Goal: Task Accomplishment & Management: Manage account settings

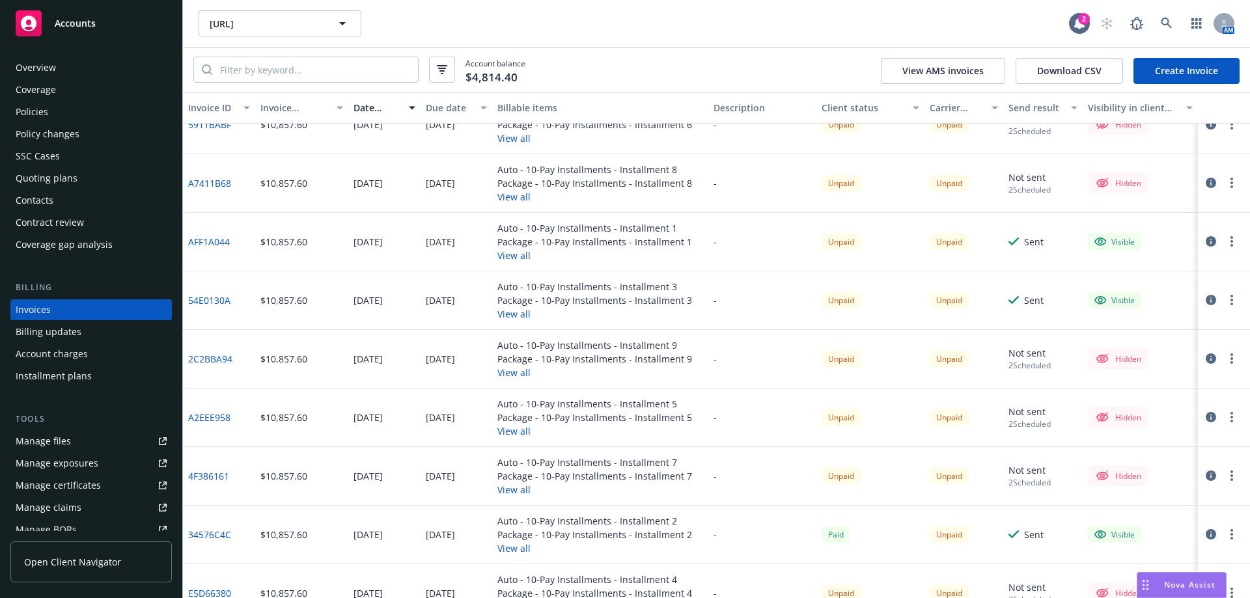
scroll to position [130, 0]
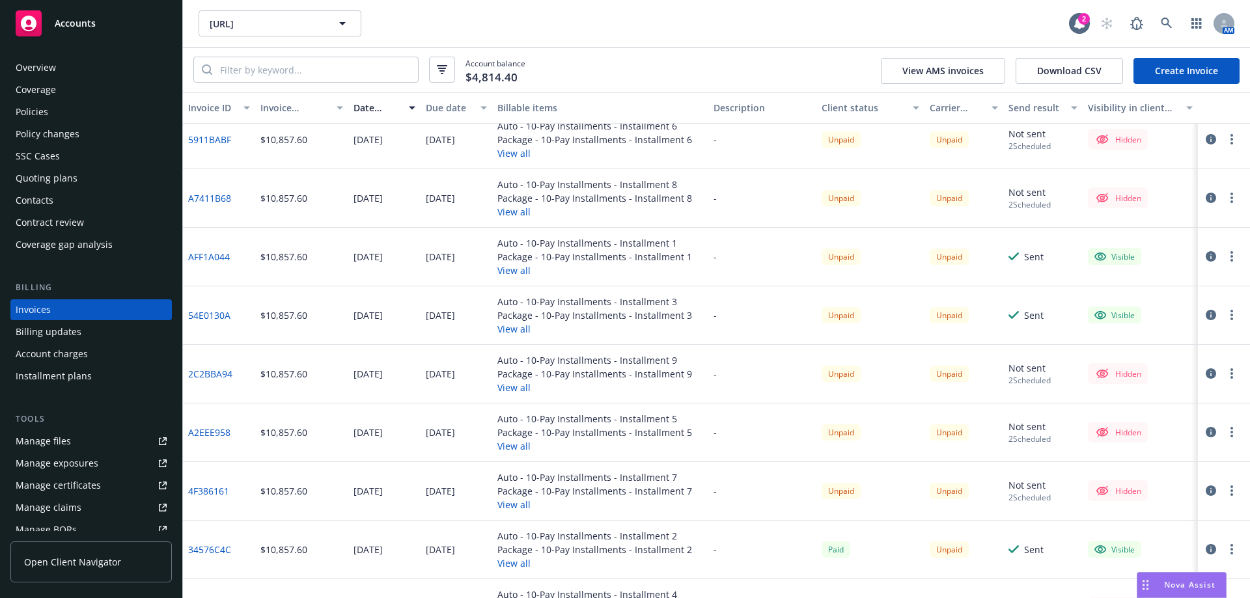
click at [223, 318] on link "54E0130A" at bounding box center [209, 316] width 42 height 14
click at [117, 208] on div "Contacts" at bounding box center [91, 200] width 151 height 21
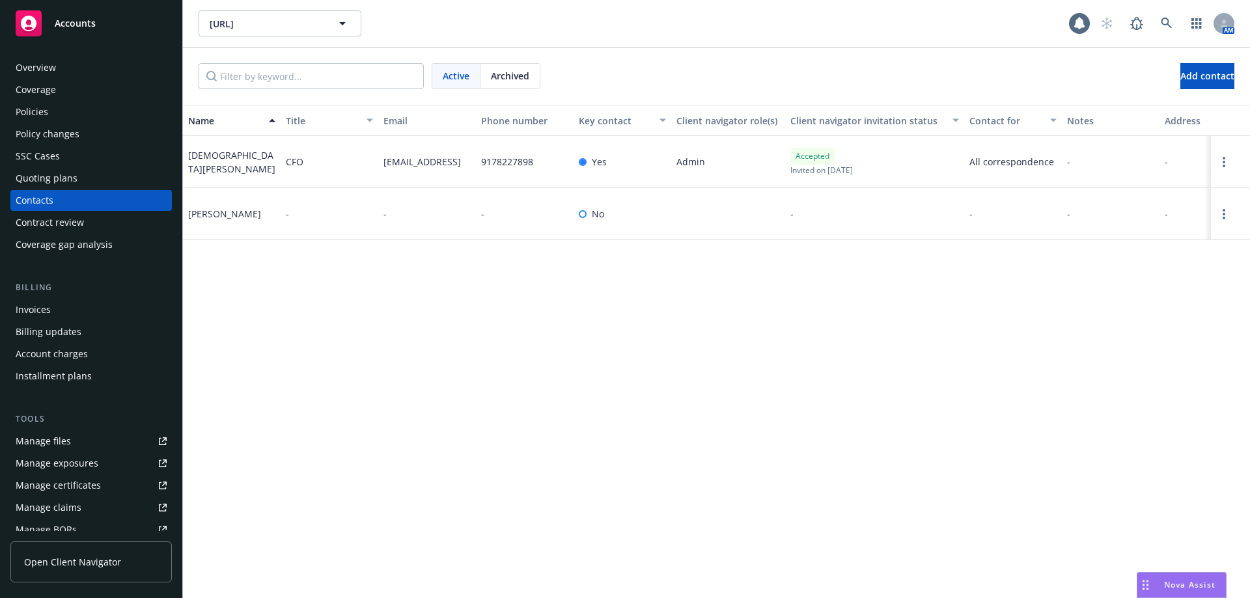
click at [80, 73] on div "Overview" at bounding box center [91, 67] width 151 height 21
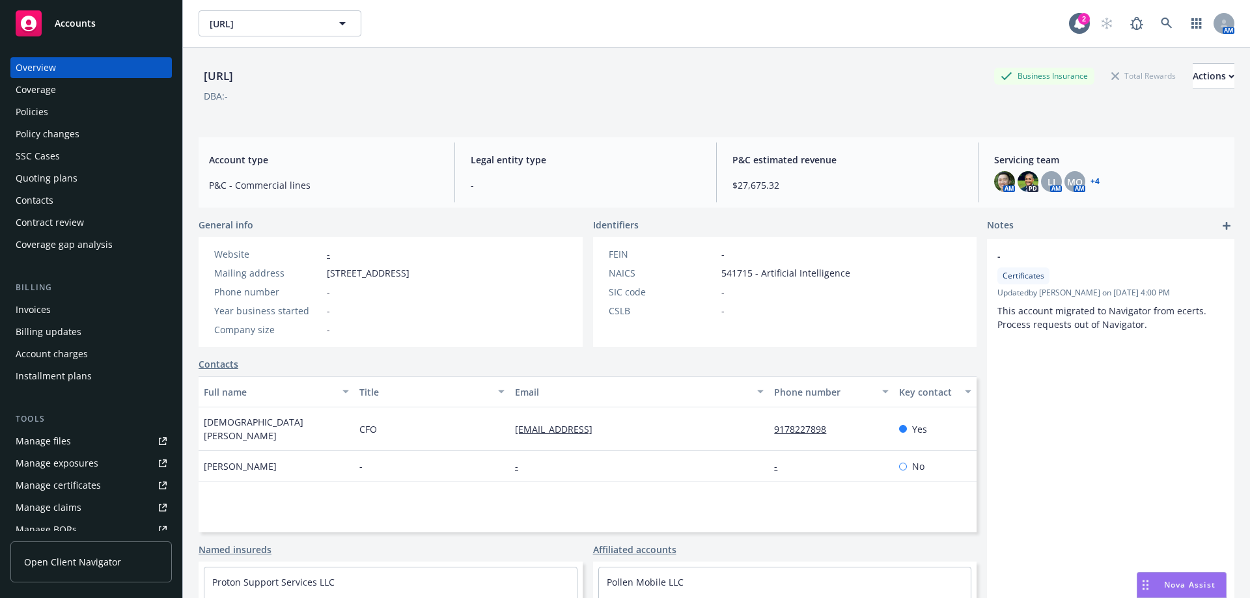
click at [1091, 178] on link "+ 4" at bounding box center [1094, 182] width 9 height 8
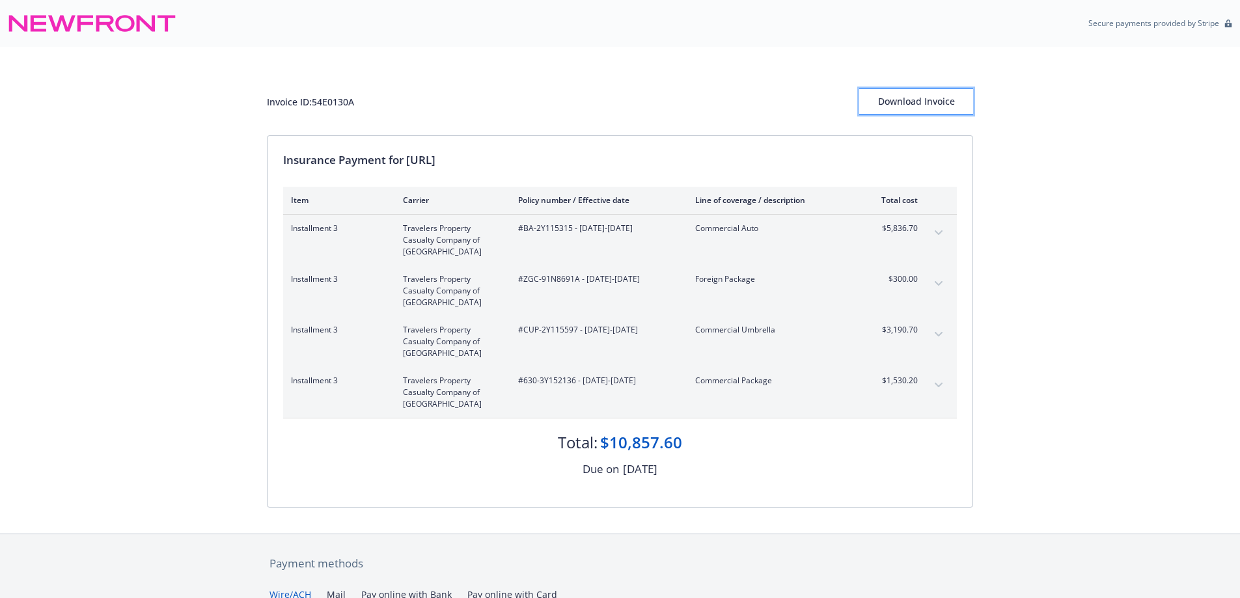
click at [936, 100] on div "Download Invoice" at bounding box center [916, 101] width 114 height 25
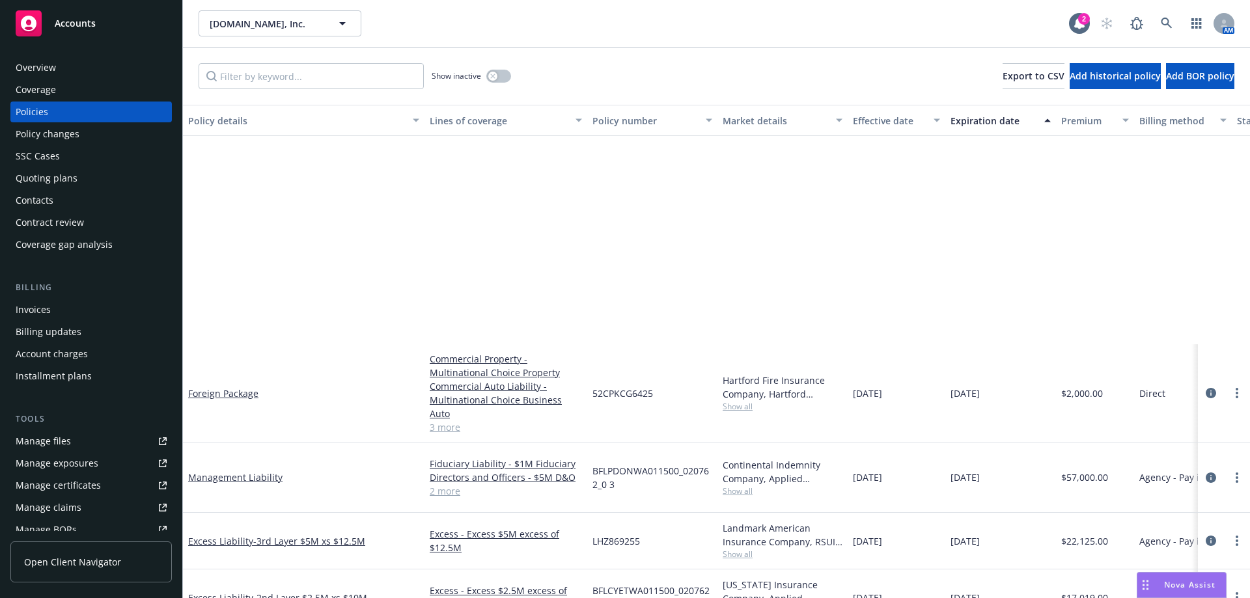
scroll to position [295, 0]
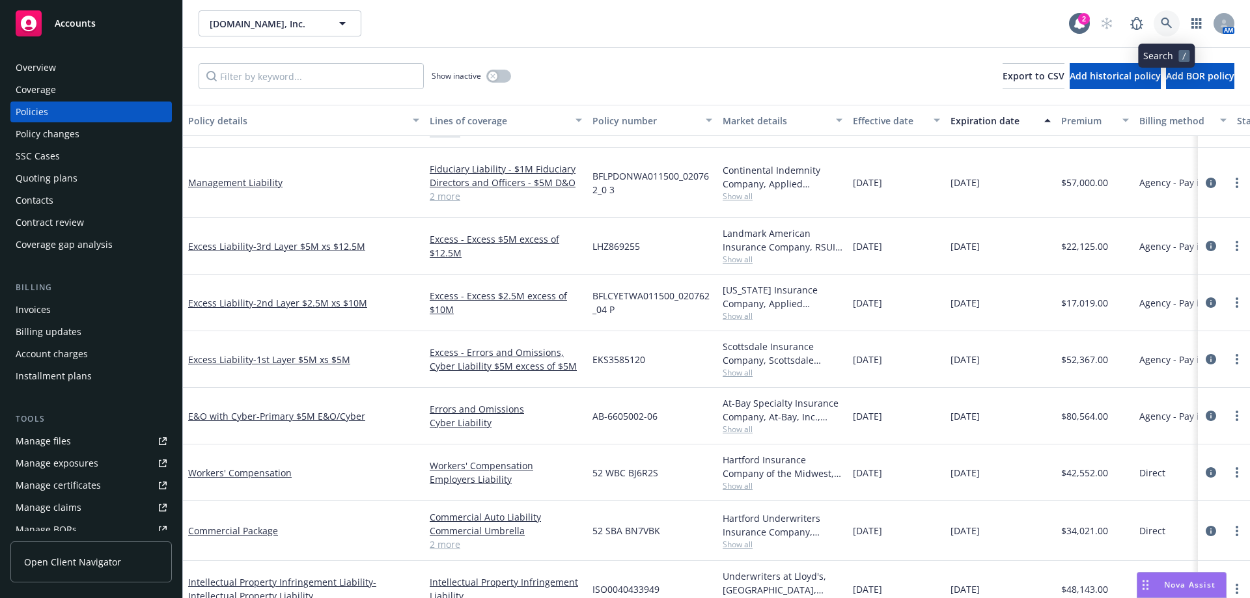
click at [1171, 26] on icon at bounding box center [1167, 24] width 12 height 12
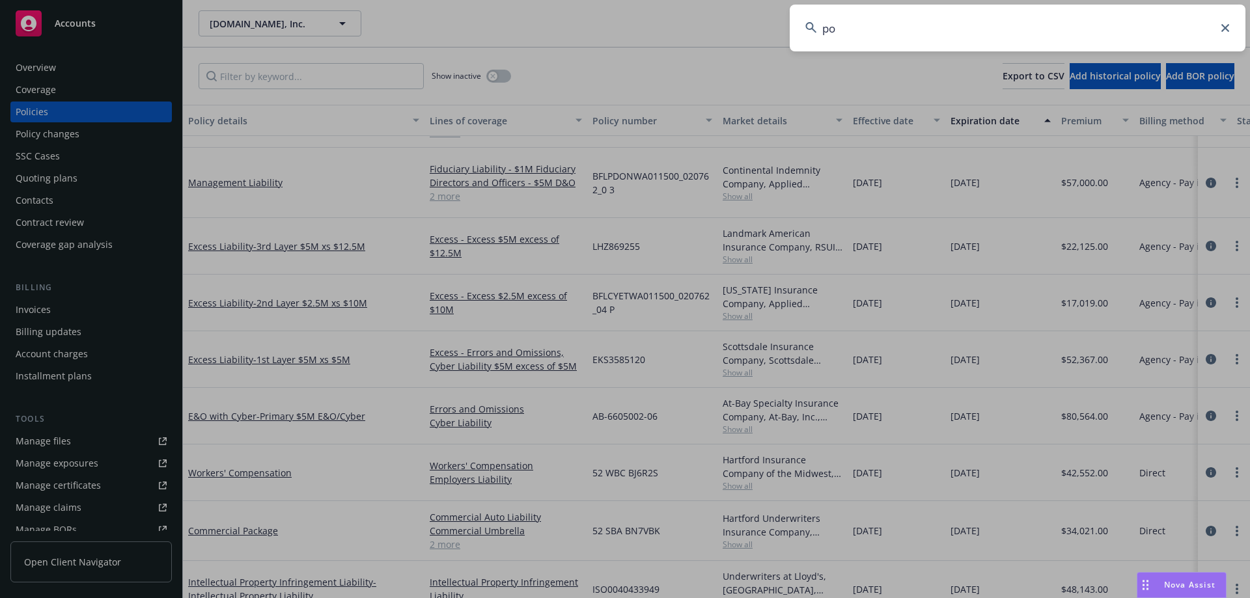
type input "p"
type input "pronto.ai"
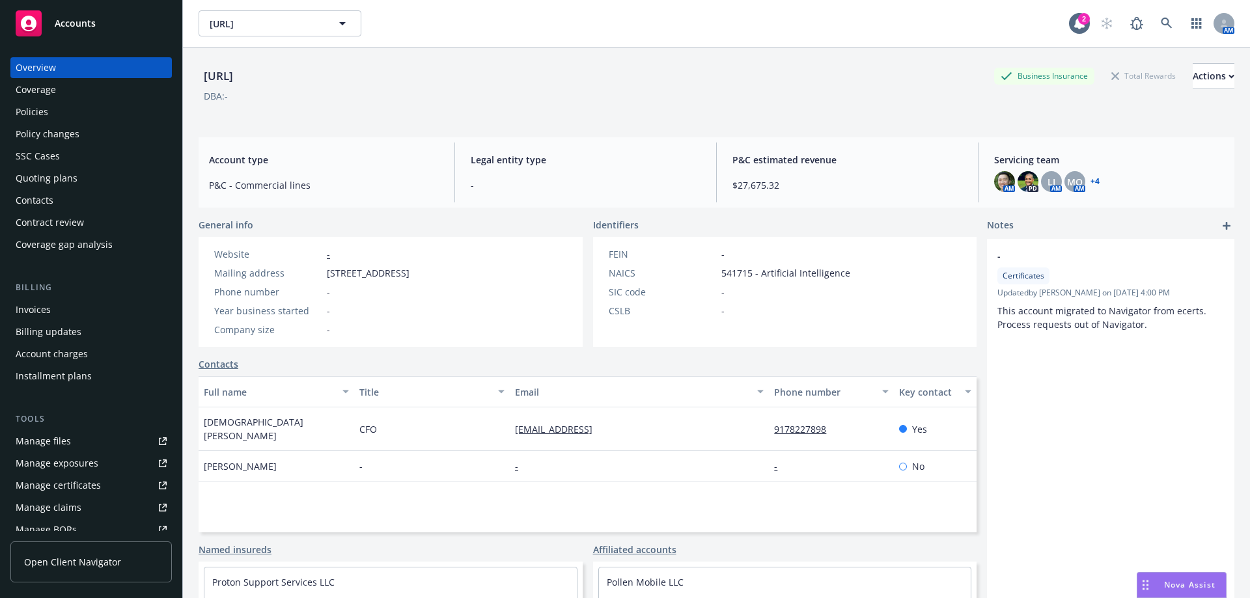
click at [29, 118] on div "Policies" at bounding box center [32, 112] width 33 height 21
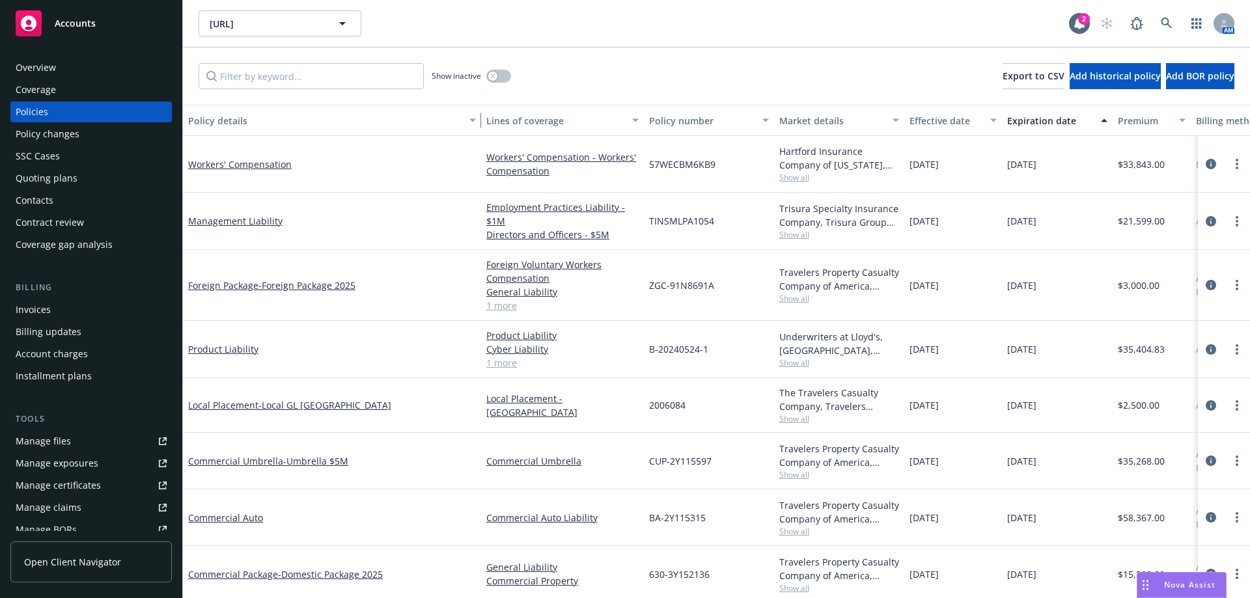
drag, startPoint x: 275, startPoint y: 122, endPoint x: 477, endPoint y: 156, distance: 204.7
click at [477, 156] on div "Policy details Lines of coverage Policy number Market details Effective date Ex…" at bounding box center [716, 351] width 1067 height 493
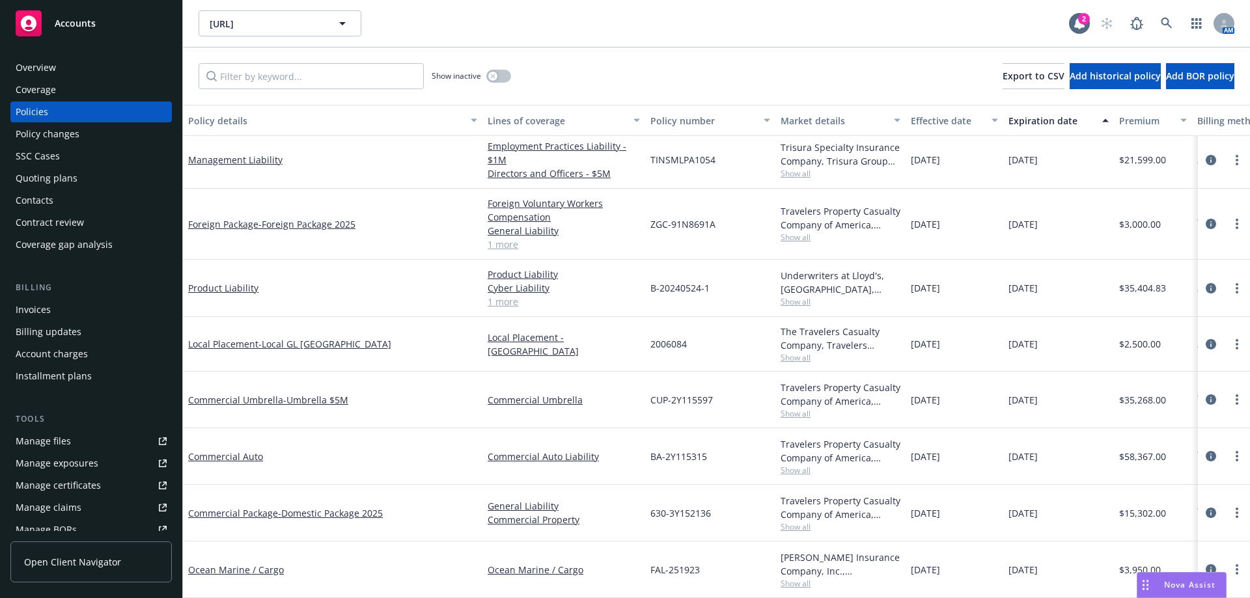
scroll to position [71, 0]
click at [236, 282] on link "Product Liability" at bounding box center [223, 288] width 70 height 12
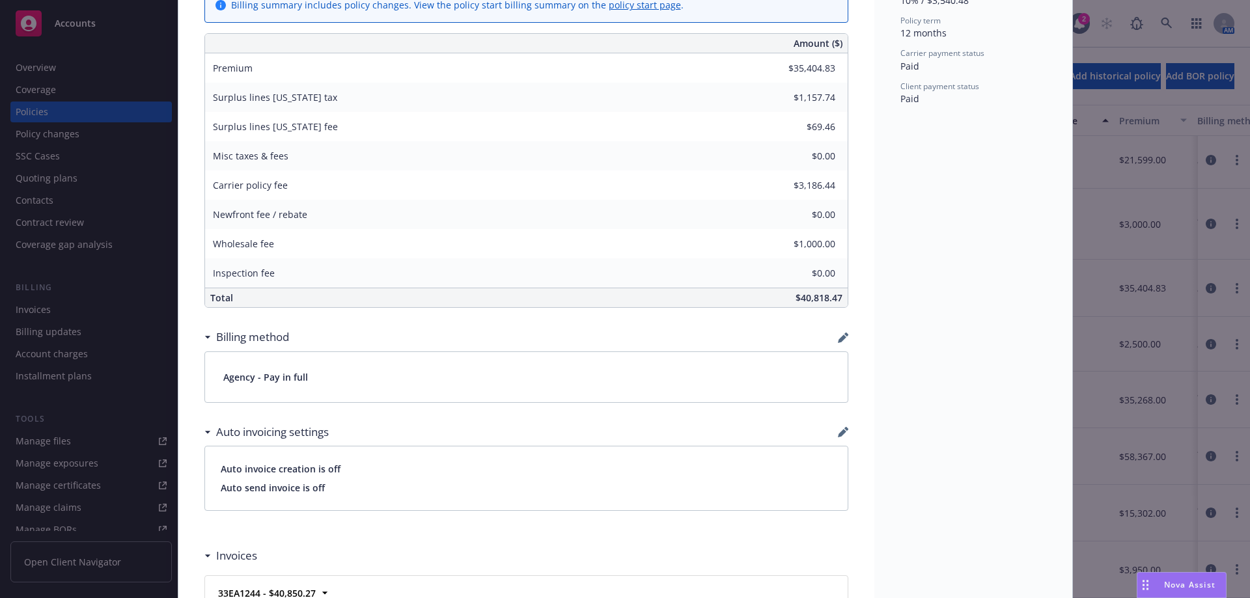
scroll to position [846, 0]
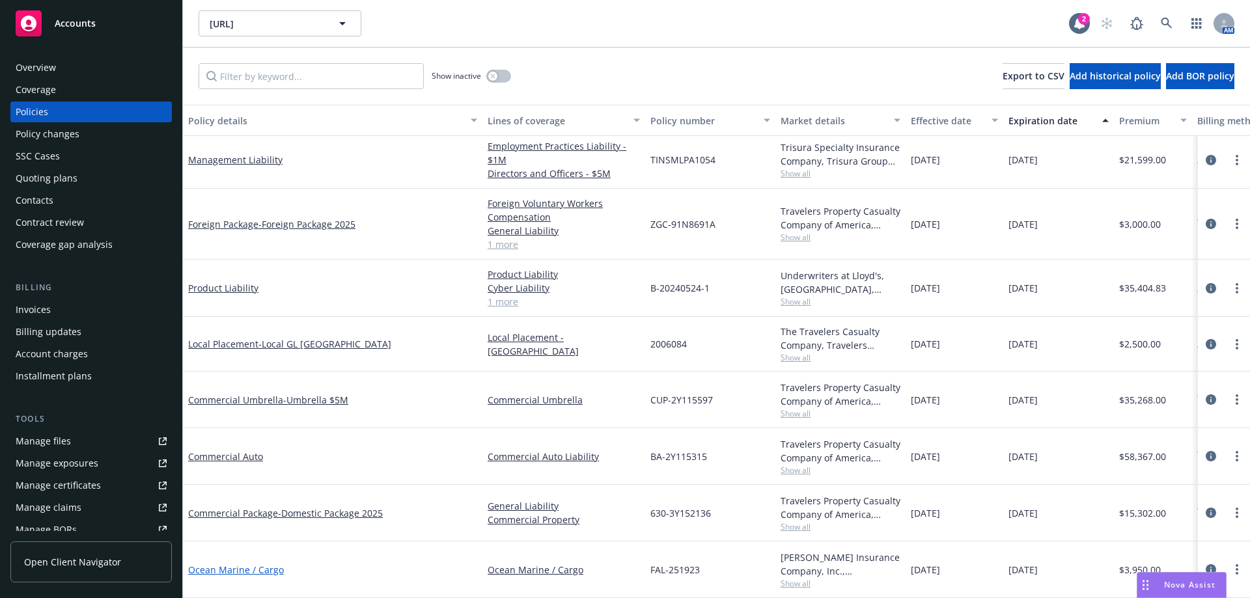
click at [248, 564] on link "Ocean Marine / Cargo" at bounding box center [236, 570] width 96 height 12
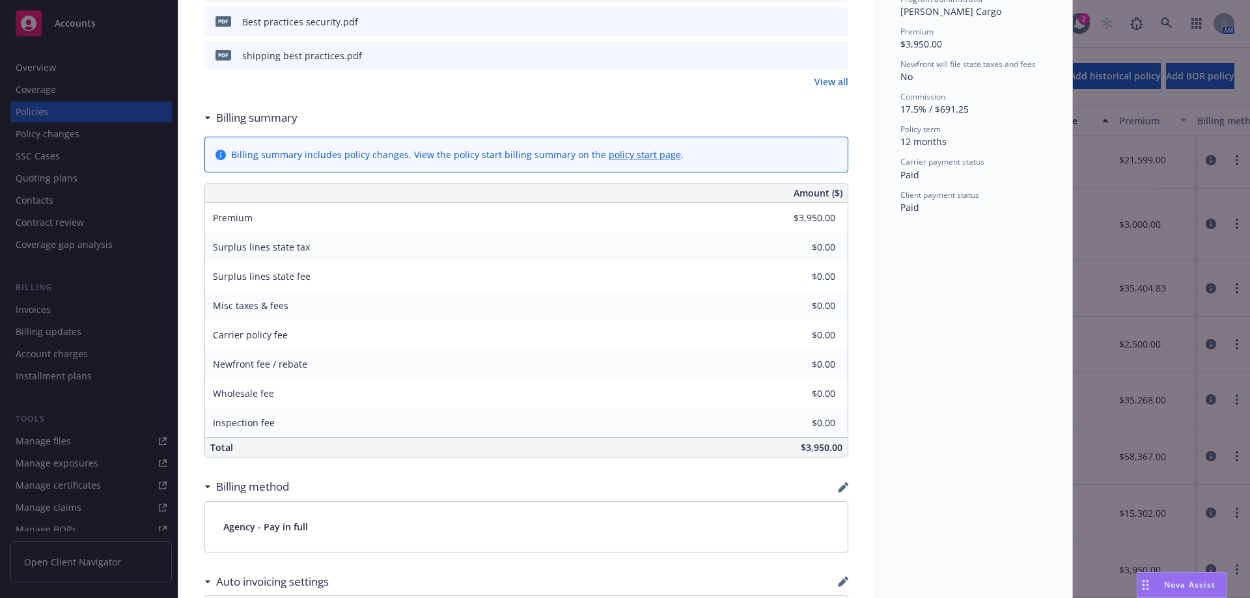
scroll to position [521, 0]
click at [115, 304] on div "Policy Ocean Marine / Cargo Add internal notes here... View claims View schedul…" at bounding box center [625, 299] width 1250 height 598
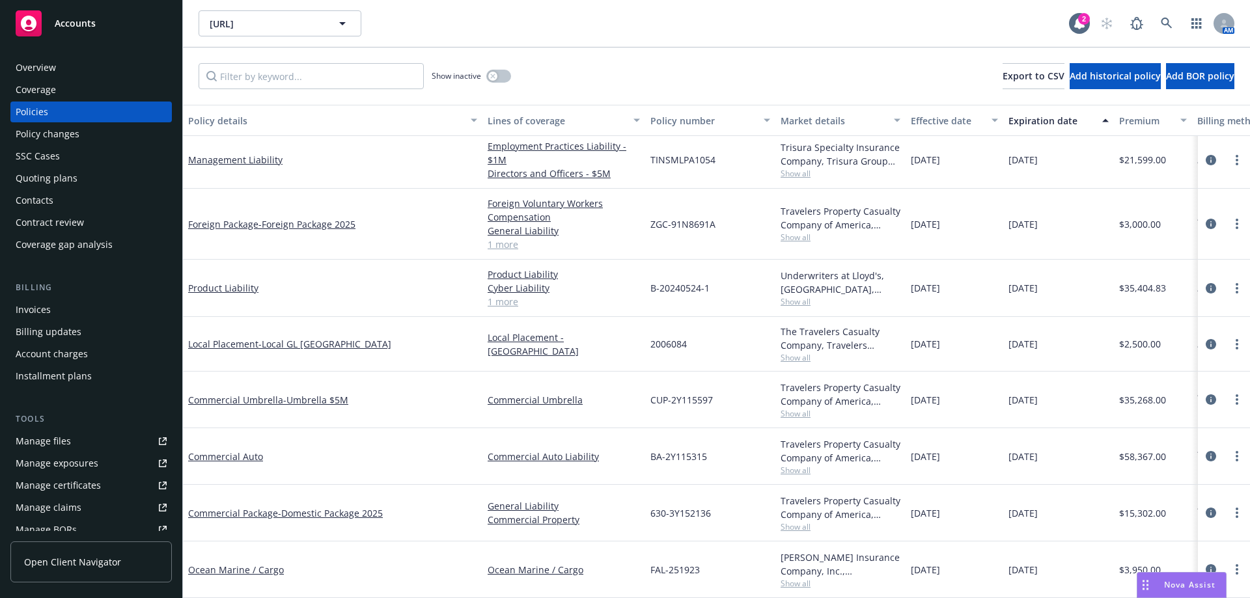
click at [115, 303] on div "Invoices" at bounding box center [91, 309] width 151 height 21
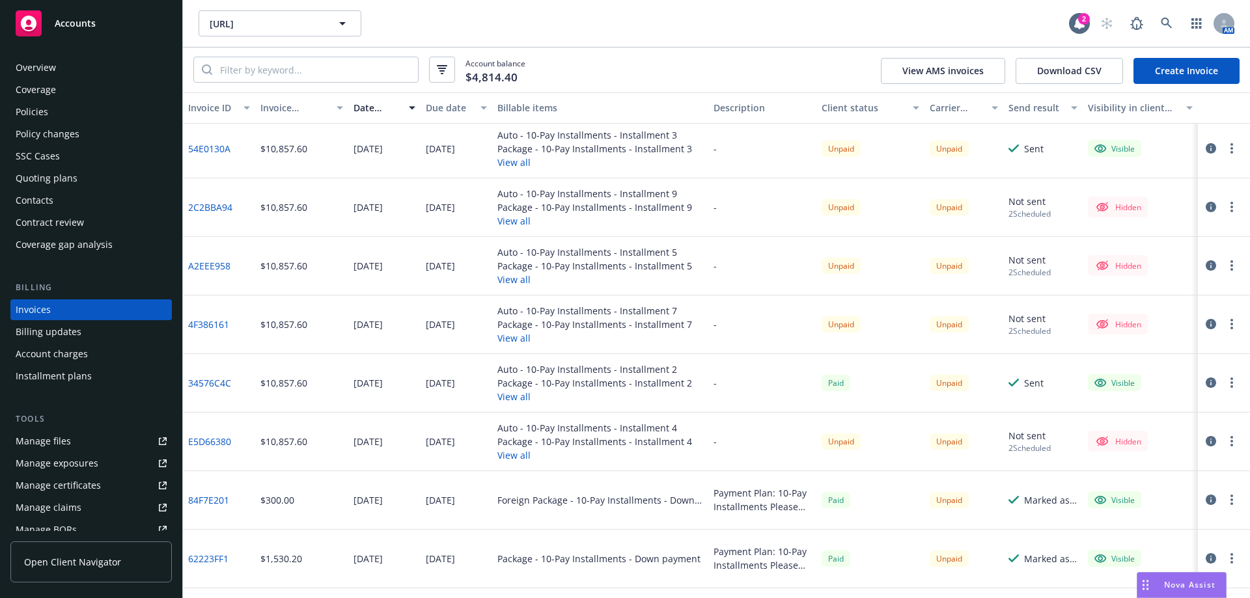
scroll to position [325, 0]
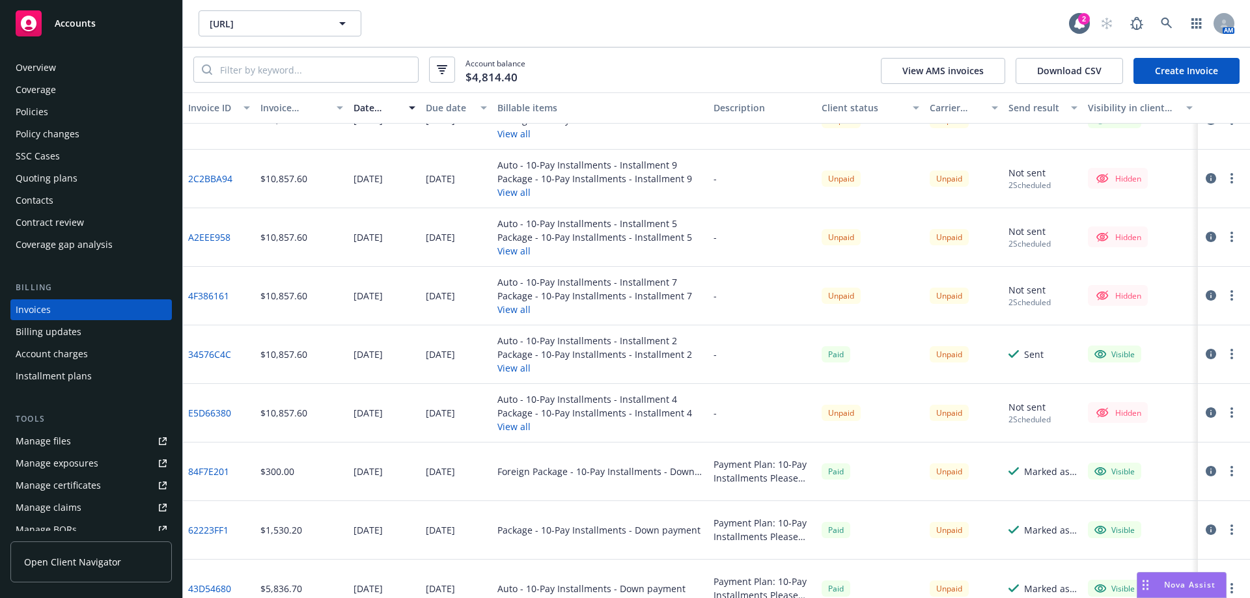
drag, startPoint x: 475, startPoint y: 421, endPoint x: 421, endPoint y: 417, distance: 54.2
click at [421, 417] on div "09/21/2025" at bounding box center [457, 413] width 72 height 59
click at [206, 411] on link "E5D66380" at bounding box center [209, 413] width 43 height 14
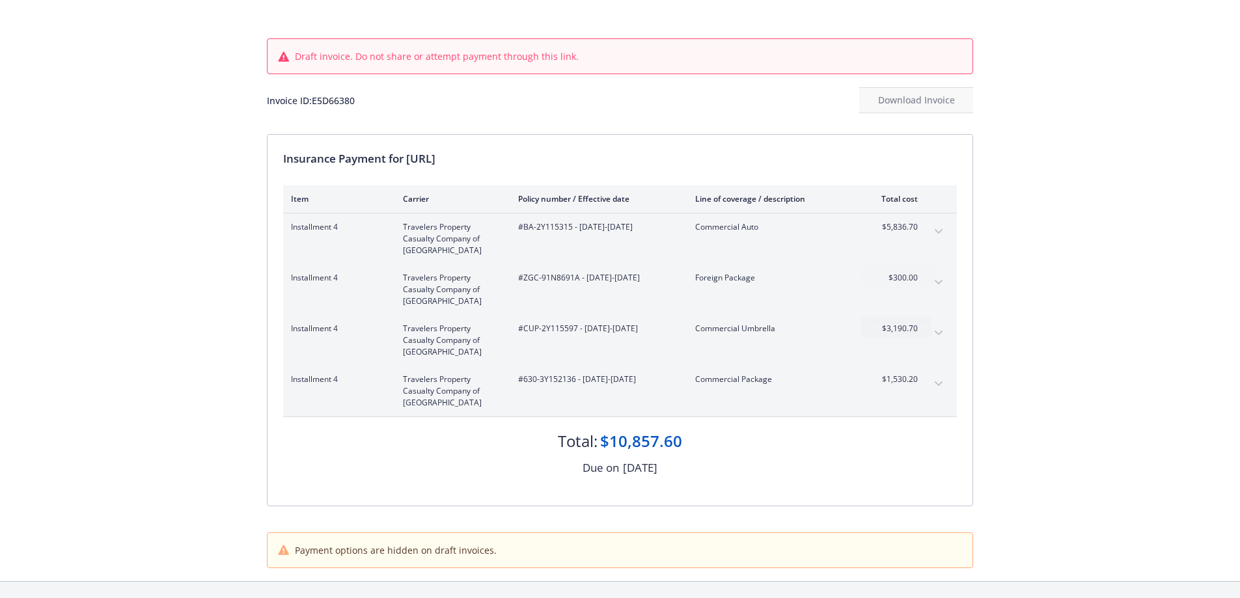
scroll to position [89, 0]
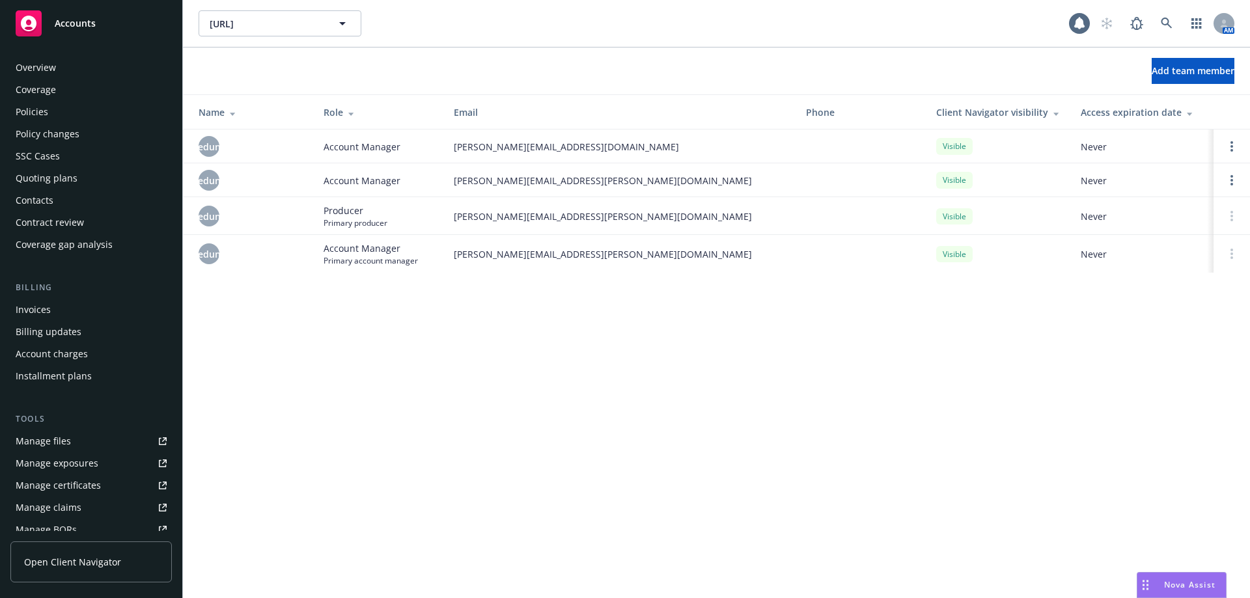
scroll to position [250, 0]
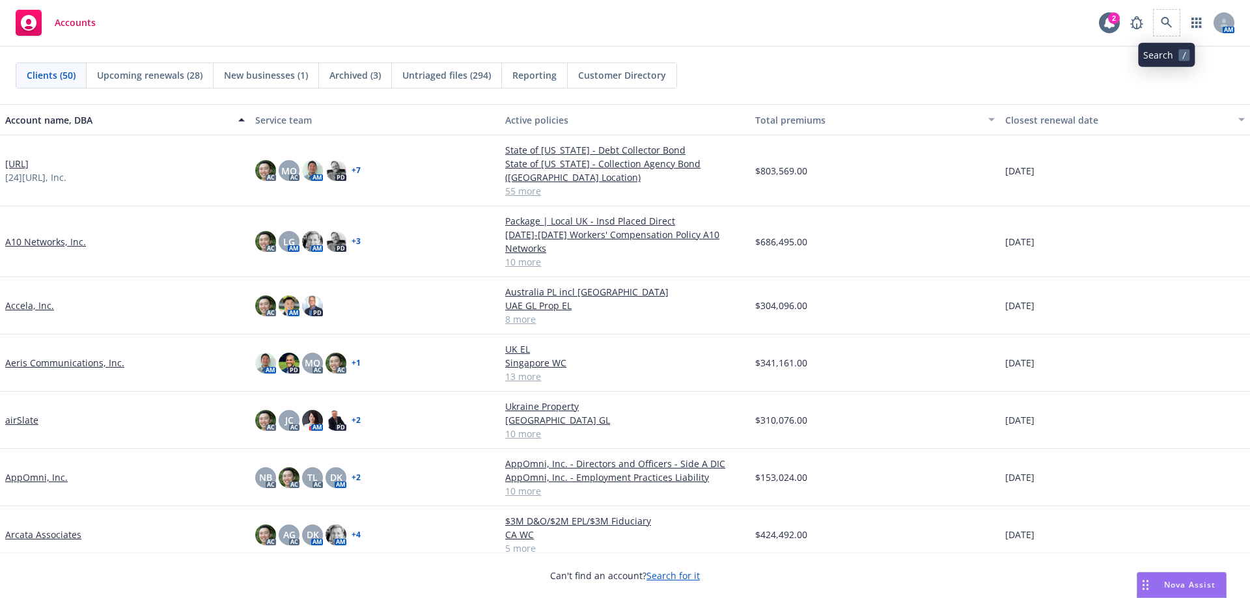
click at [1179, 33] on span at bounding box center [1166, 23] width 26 height 26
click at [1162, 26] on icon at bounding box center [1167, 23] width 12 height 12
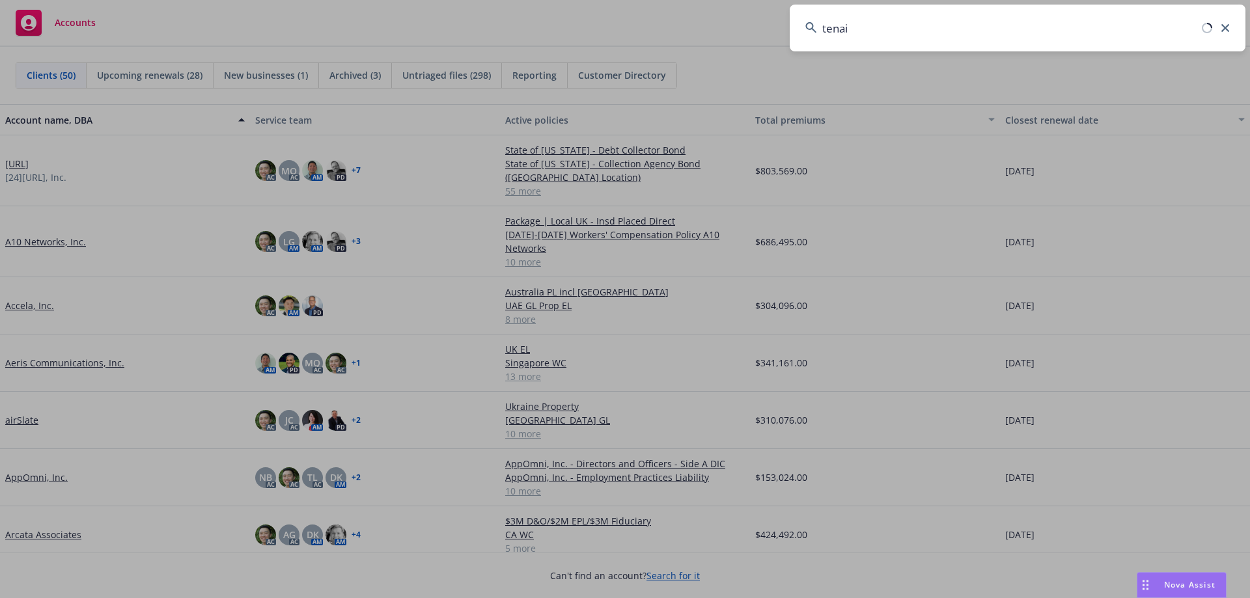
type input "tenai"
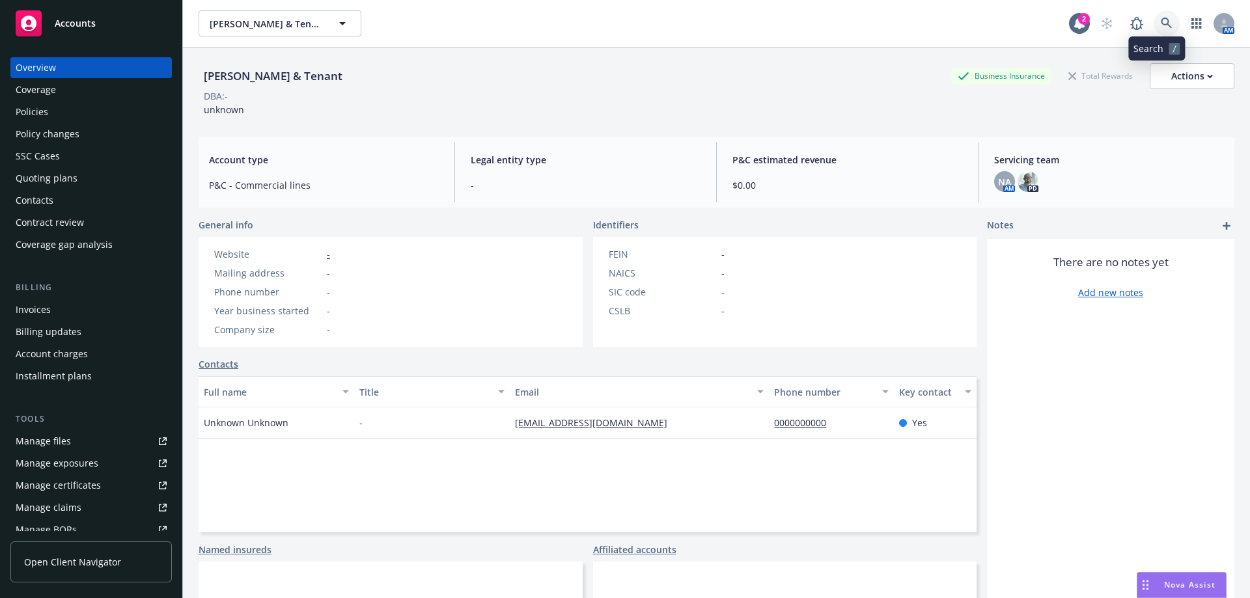
click at [1161, 23] on icon at bounding box center [1166, 23] width 11 height 11
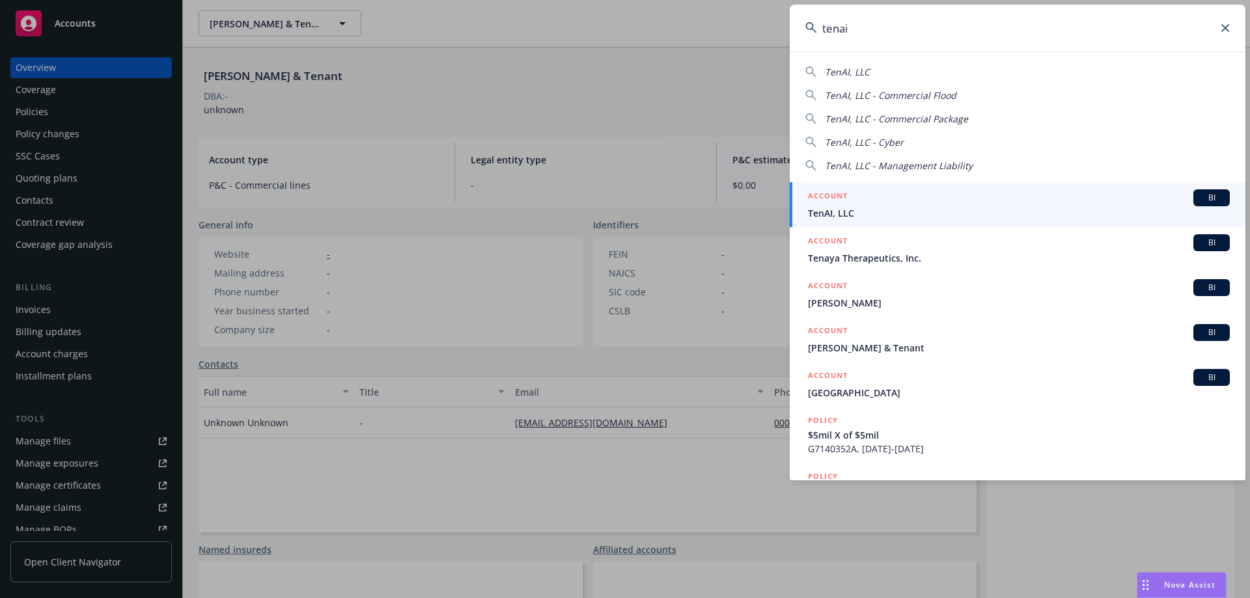
type input "tenai"
click at [941, 215] on span "TenAI, LLC" at bounding box center [1019, 213] width 422 height 14
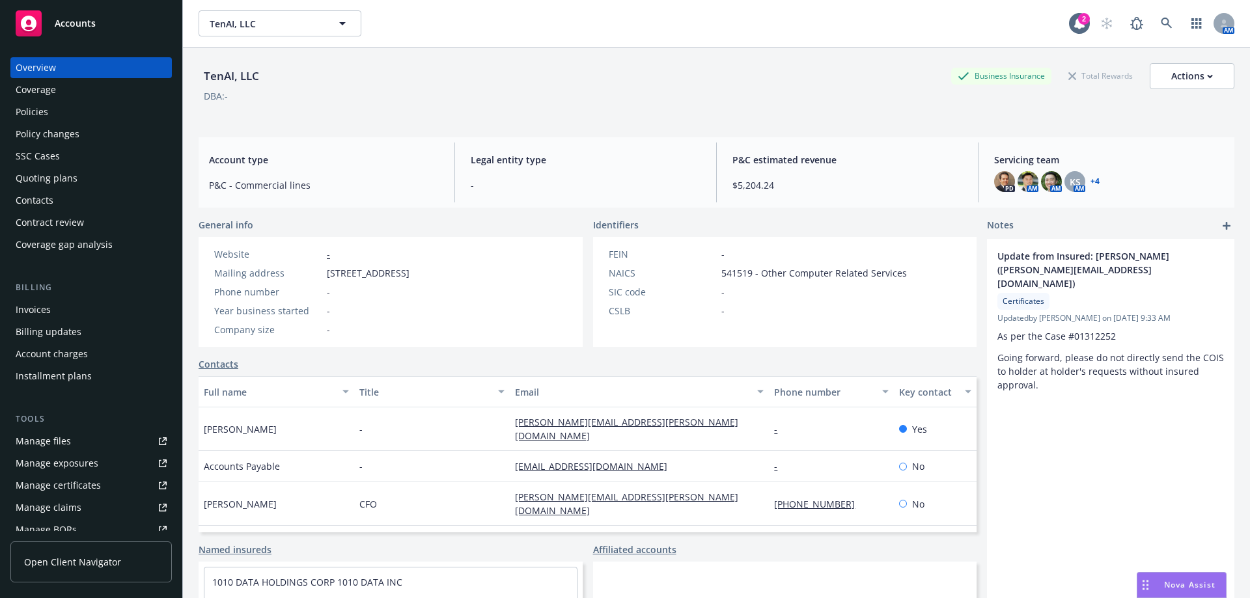
click at [74, 106] on div "Policies" at bounding box center [91, 112] width 151 height 21
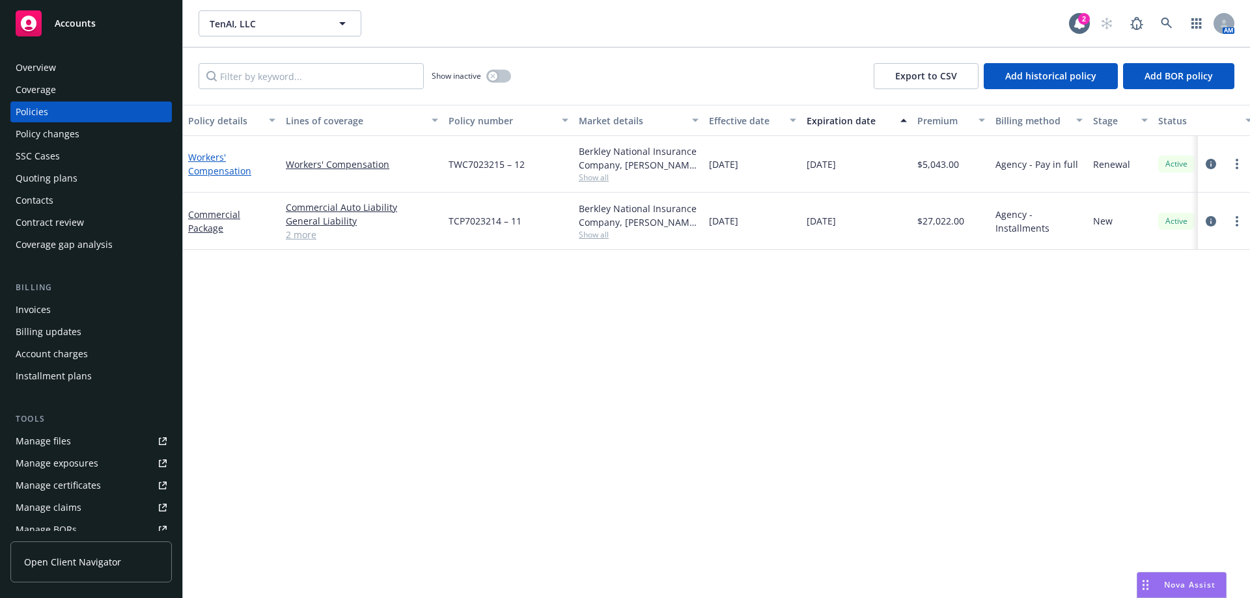
click at [201, 167] on link "Workers' Compensation" at bounding box center [219, 164] width 63 height 26
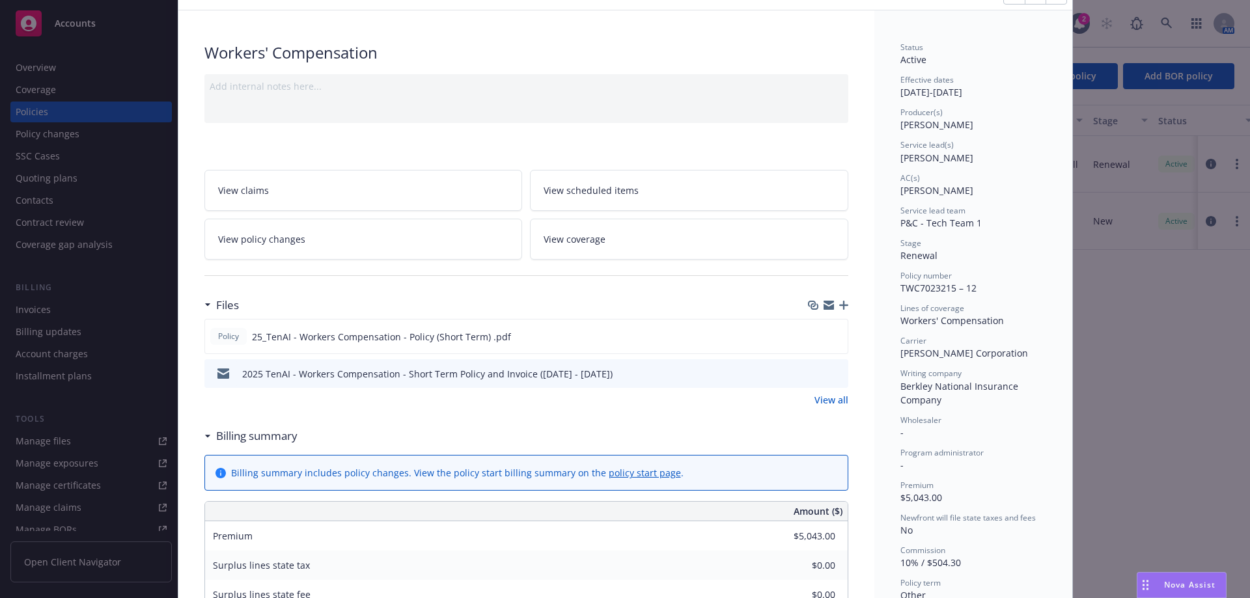
scroll to position [130, 0]
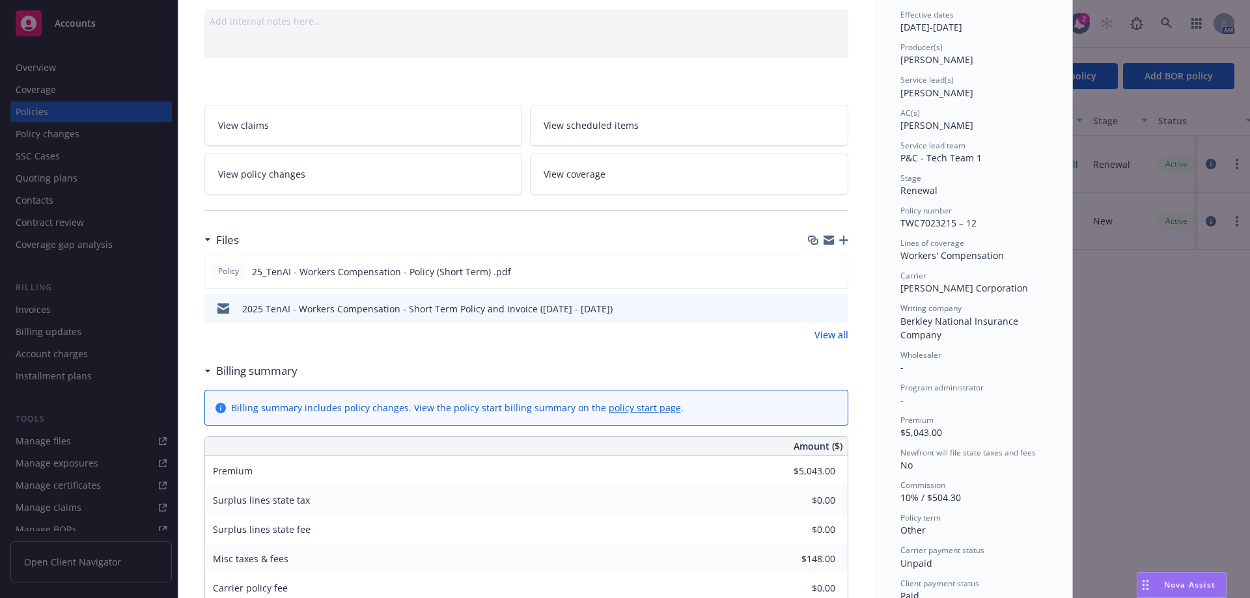
click at [367, 187] on link "View policy changes" at bounding box center [363, 174] width 318 height 41
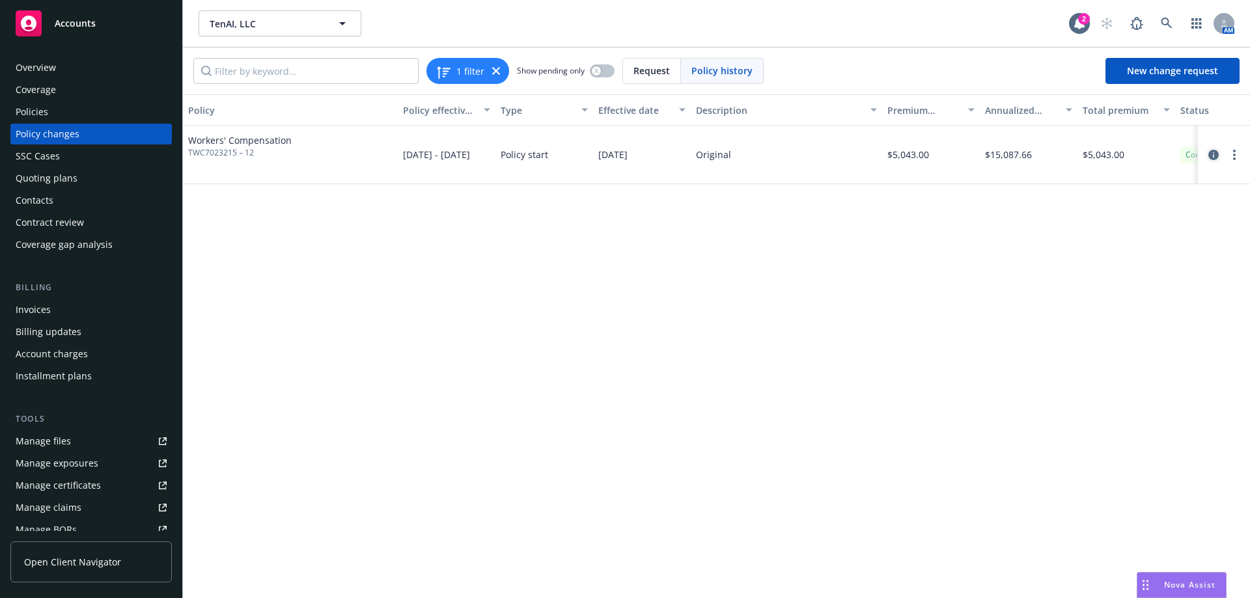
click at [1208, 152] on icon "circleInformation" at bounding box center [1213, 155] width 10 height 10
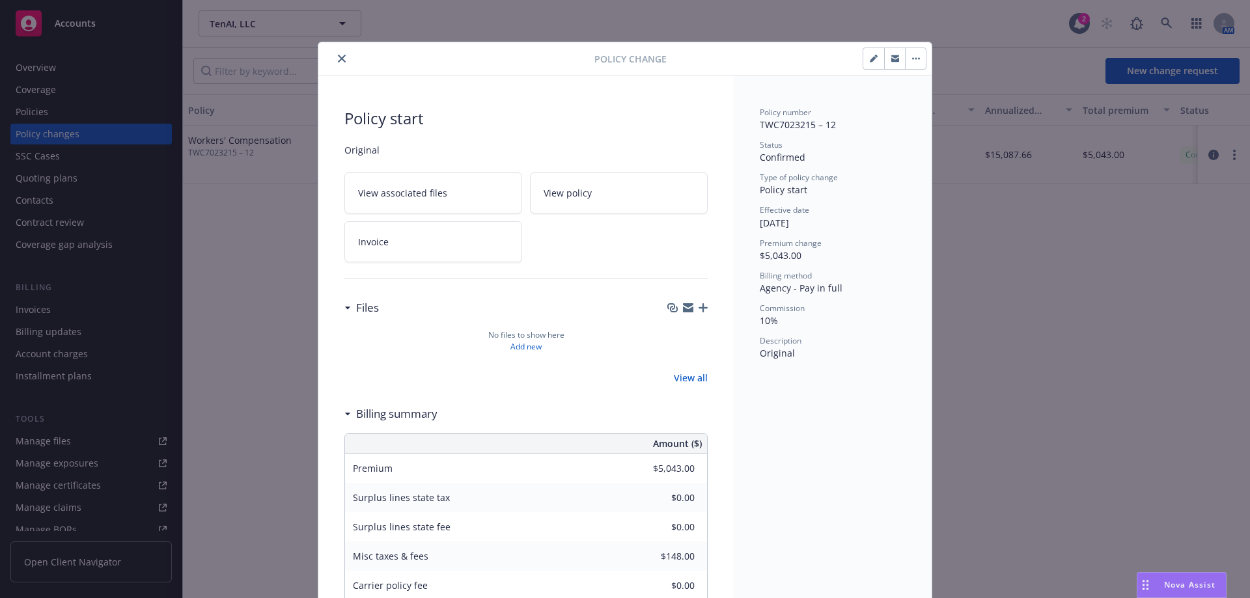
scroll to position [39, 0]
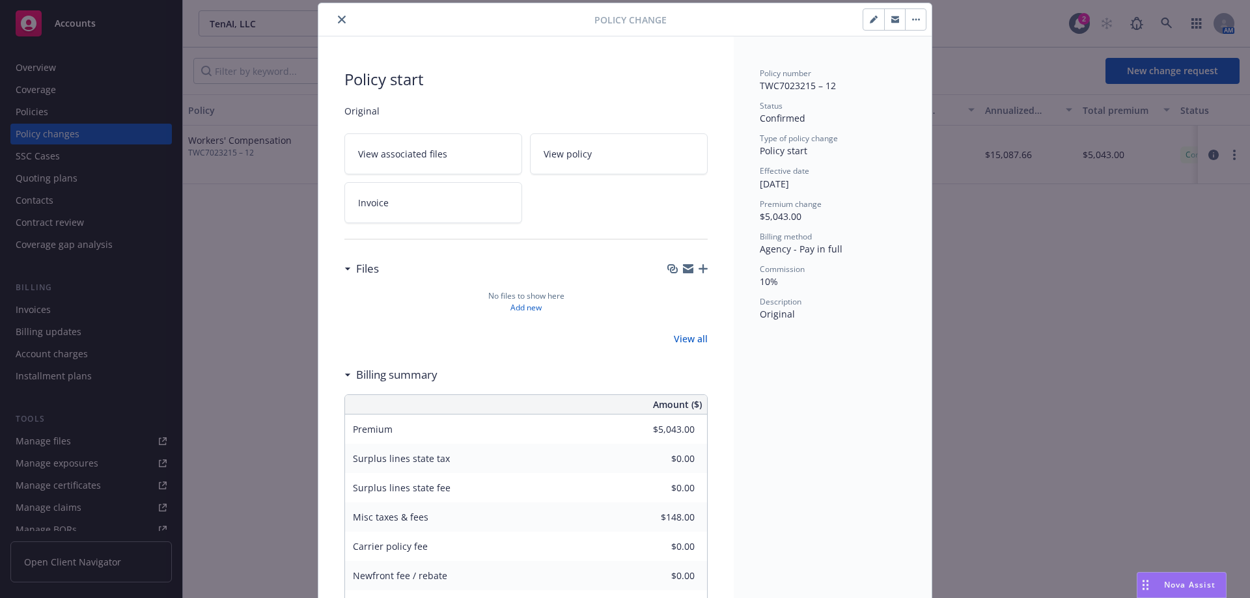
click at [868, 10] on button "button" at bounding box center [873, 19] width 21 height 21
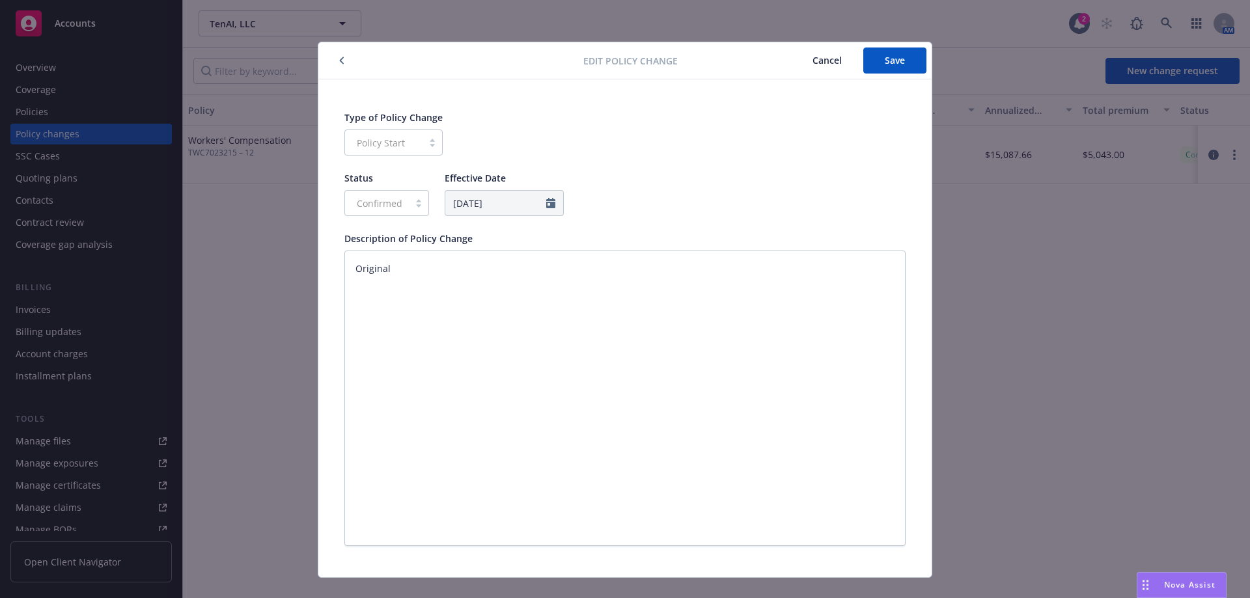
click at [838, 58] on button "Cancel" at bounding box center [827, 61] width 72 height 26
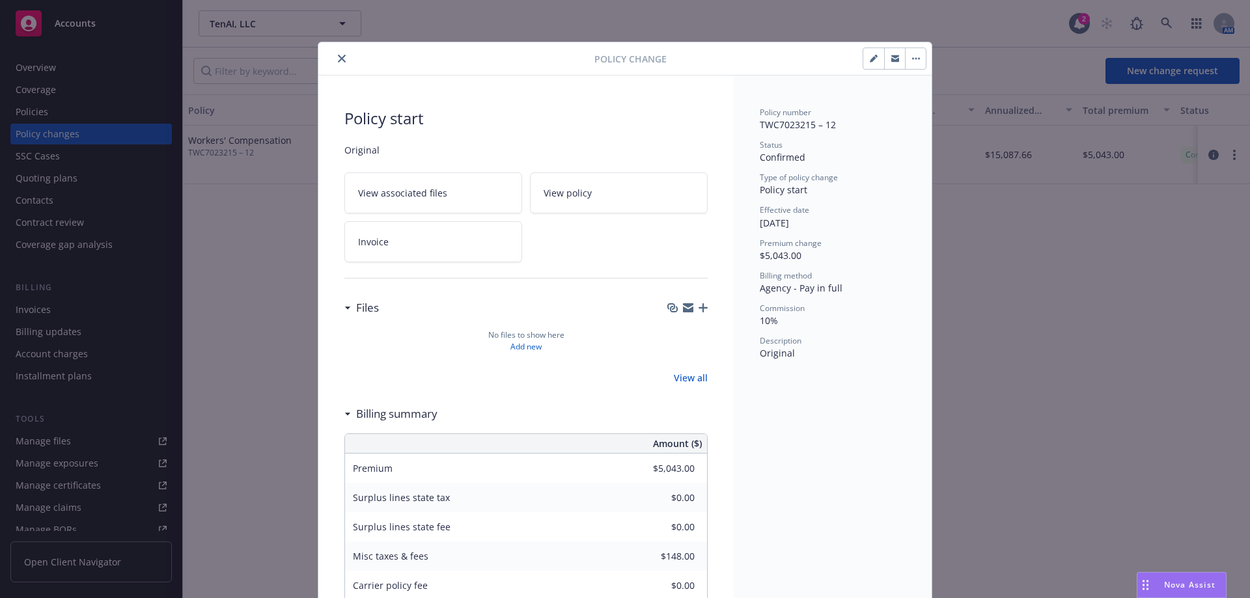
click at [913, 59] on icon "button" at bounding box center [916, 58] width 8 height 3
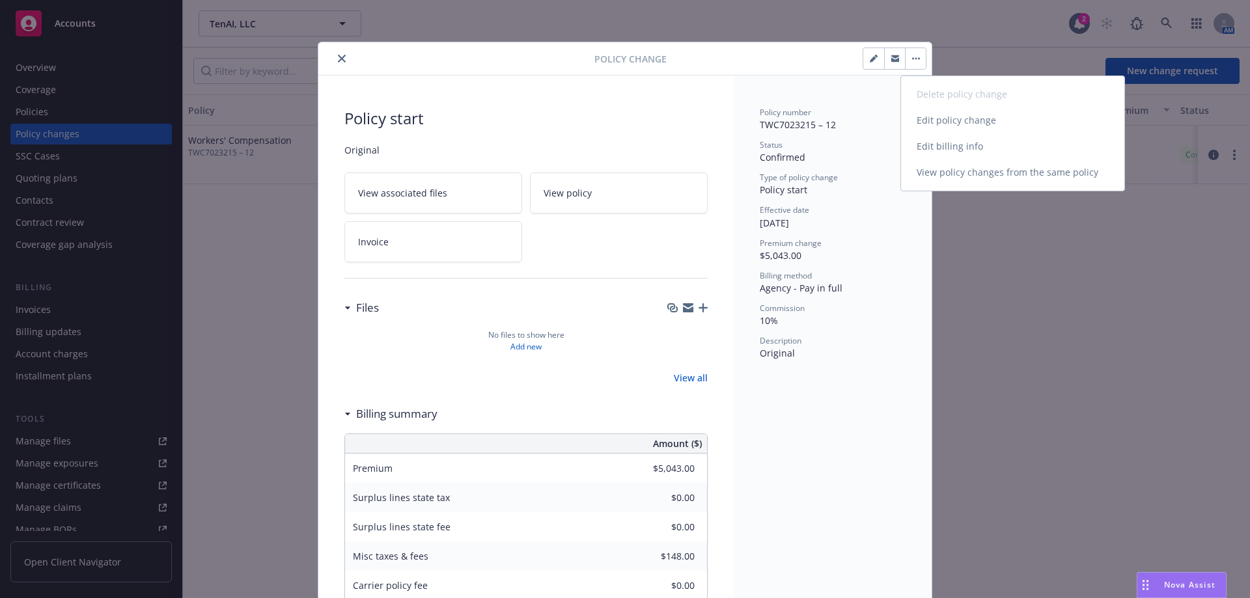
click at [936, 145] on link "Edit billing info" at bounding box center [1012, 146] width 223 height 26
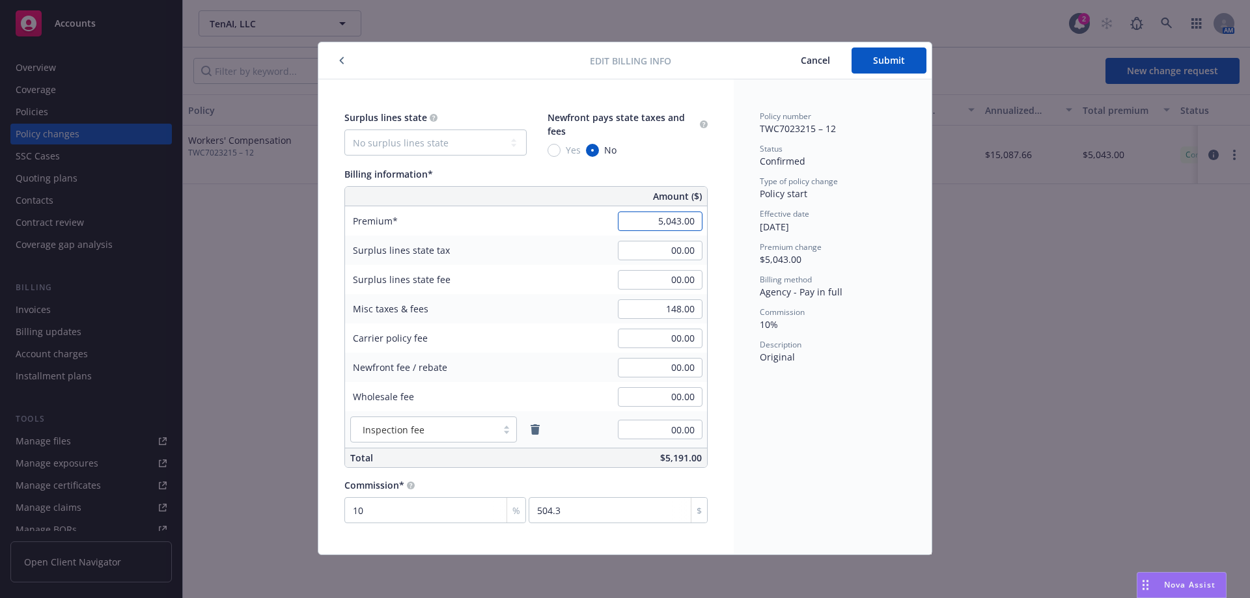
click at [676, 221] on input "5,043.00" at bounding box center [660, 222] width 85 height 20
type input "5,040.00"
type input "504"
click at [888, 257] on div "Premium change $5,043.00" at bounding box center [833, 253] width 146 height 25
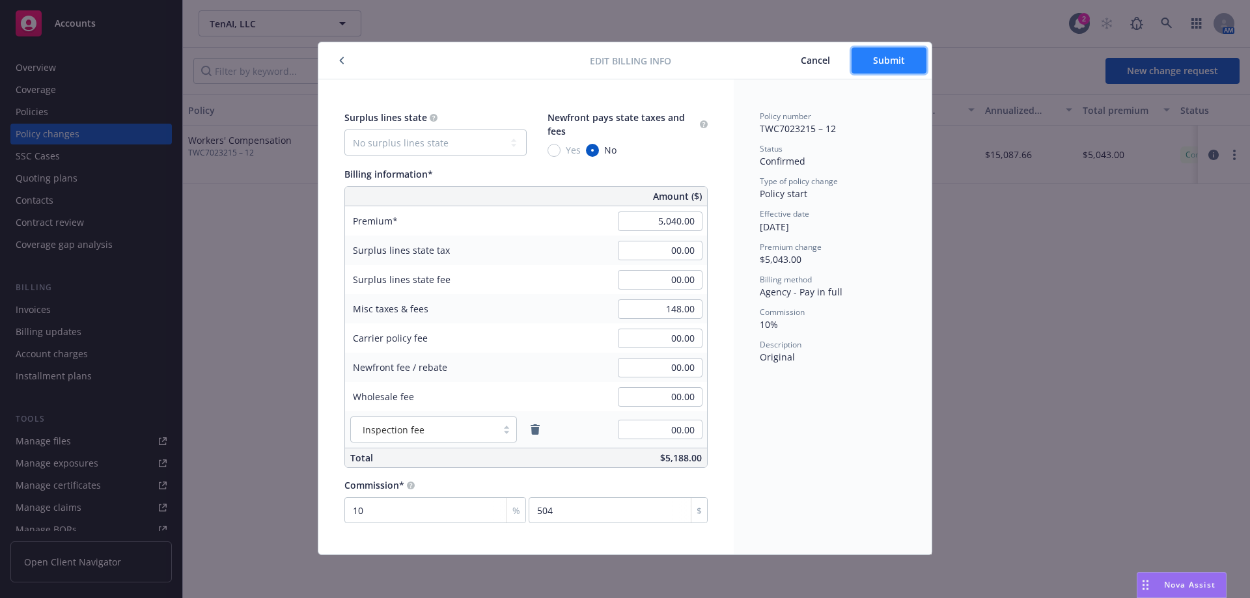
click at [890, 55] on span "Submit" at bounding box center [889, 60] width 32 height 12
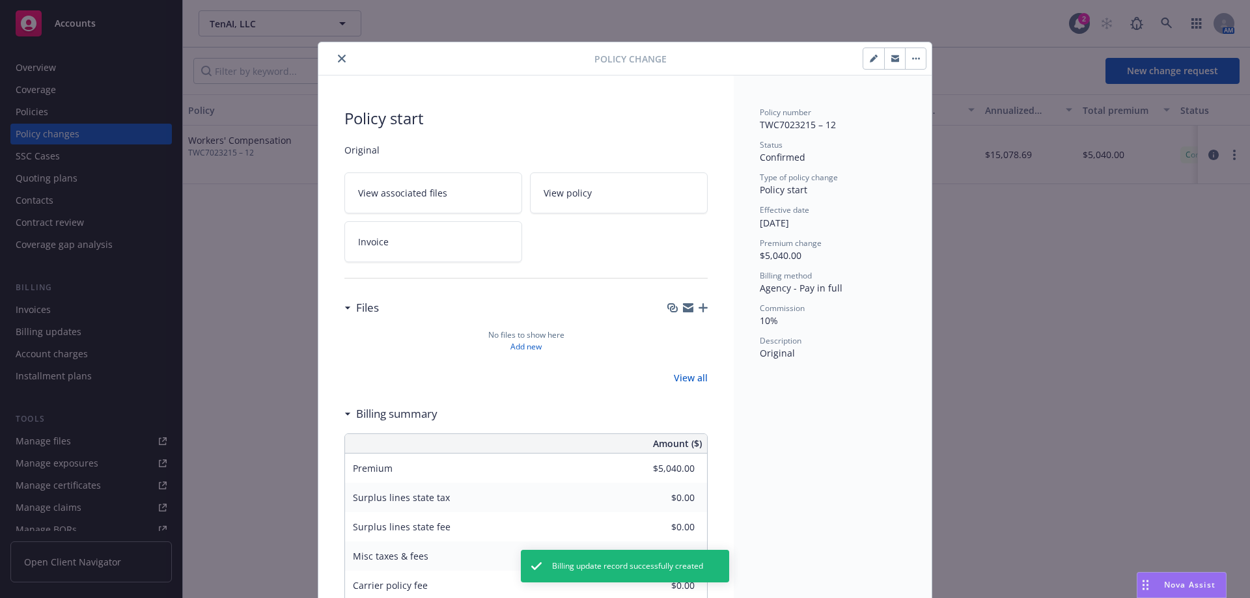
click at [337, 62] on button "close" at bounding box center [342, 59] width 16 height 16
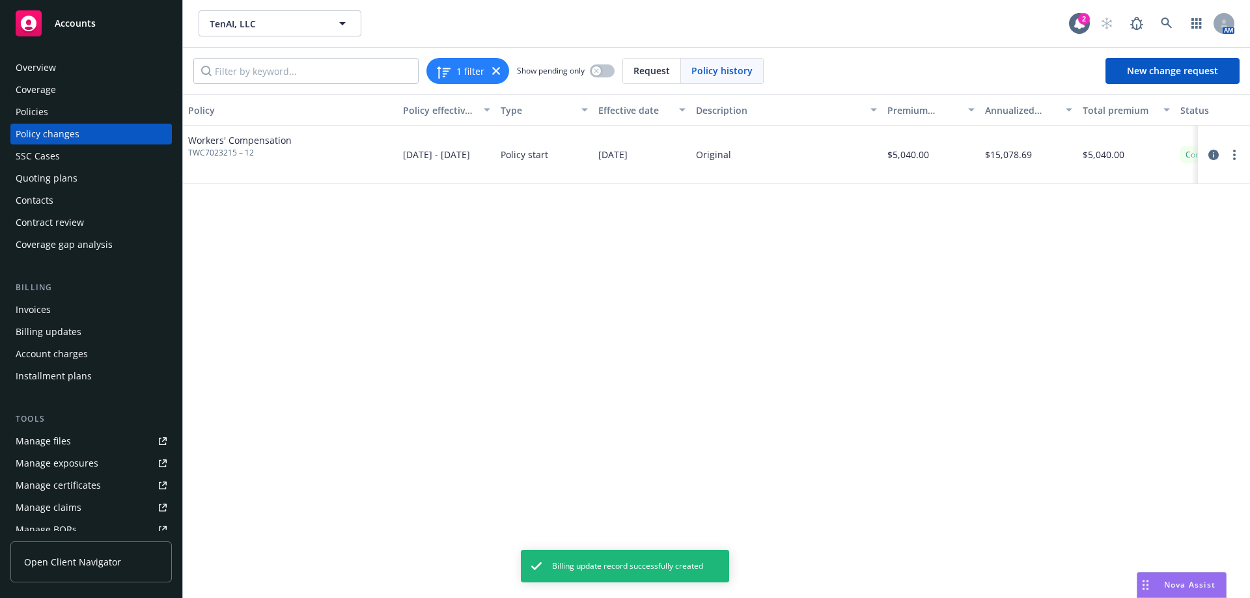
click at [37, 312] on div "Invoices" at bounding box center [33, 309] width 35 height 21
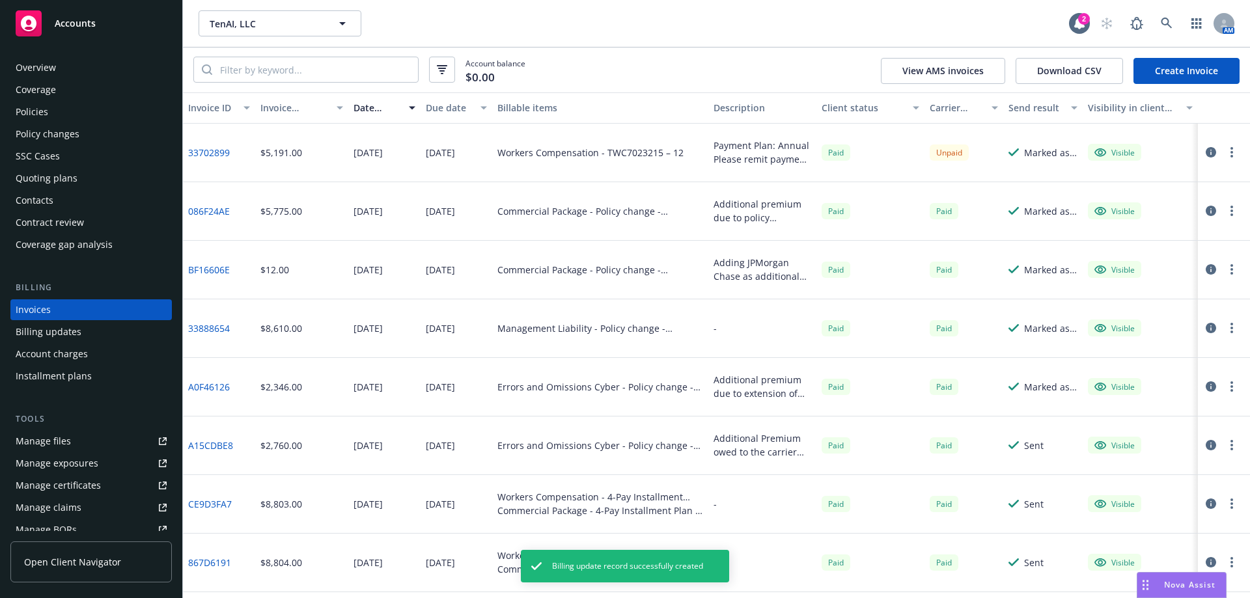
click at [1178, 81] on link "Create Invoice" at bounding box center [1186, 71] width 106 height 26
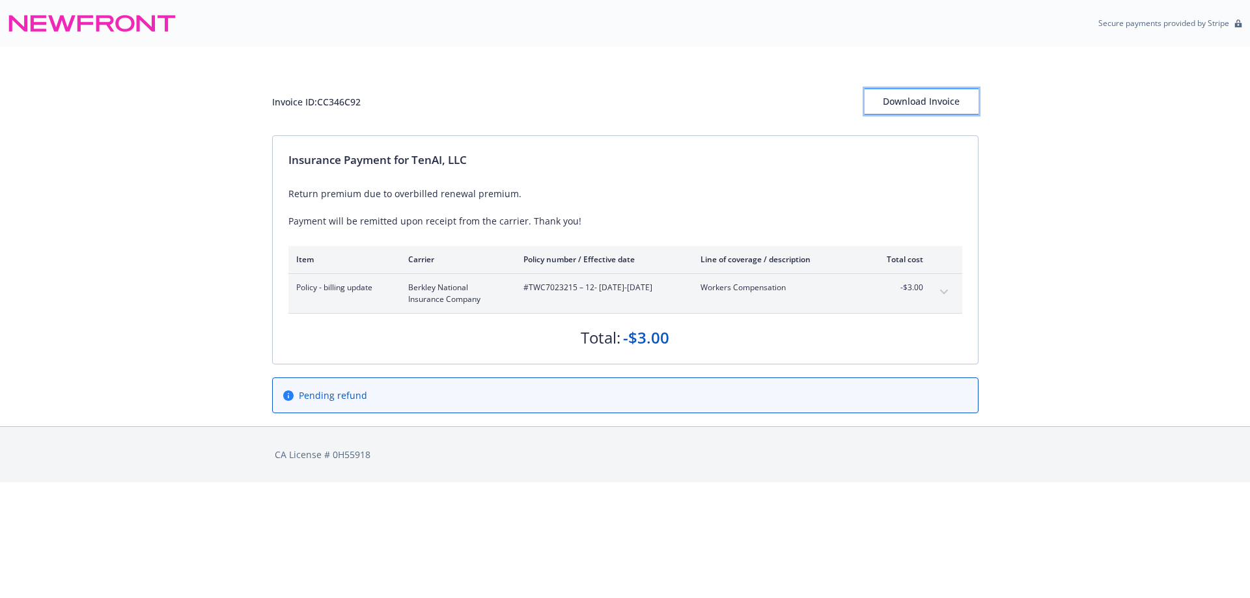
click at [909, 94] on div "Download Invoice" at bounding box center [921, 101] width 114 height 25
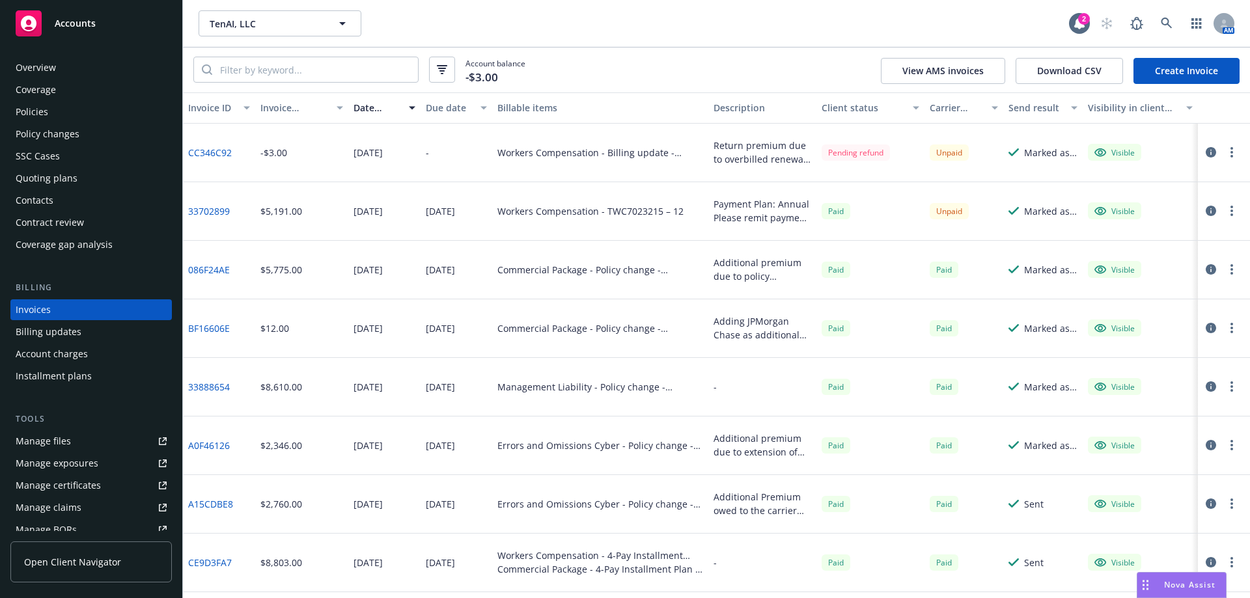
click at [118, 59] on div "Overview" at bounding box center [91, 67] width 151 height 21
